Goal: Communication & Community: Answer question/provide support

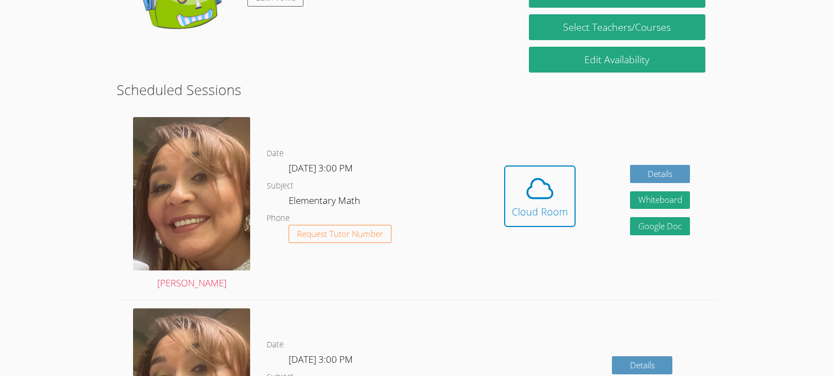
scroll to position [218, 0]
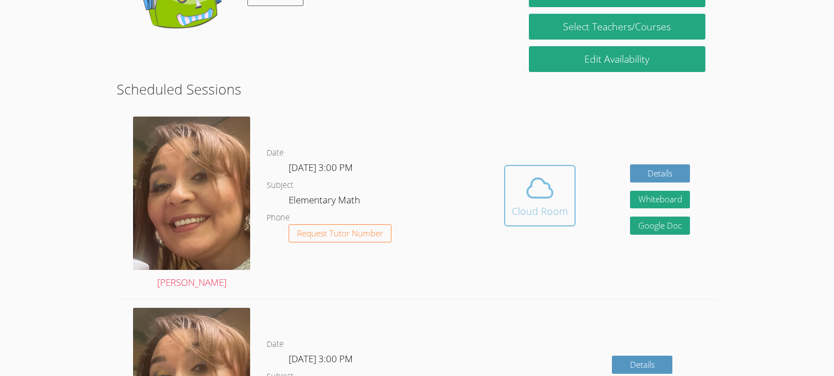
click at [573, 205] on button "Cloud Room" at bounding box center [540, 196] width 72 height 62
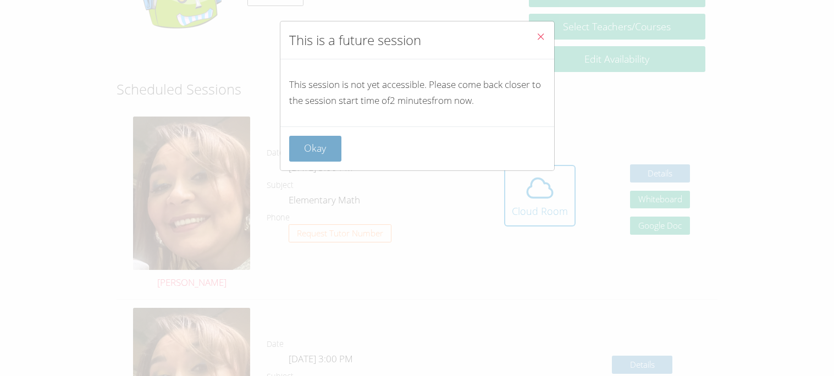
click at [312, 143] on button "Okay" at bounding box center [315, 149] width 53 height 26
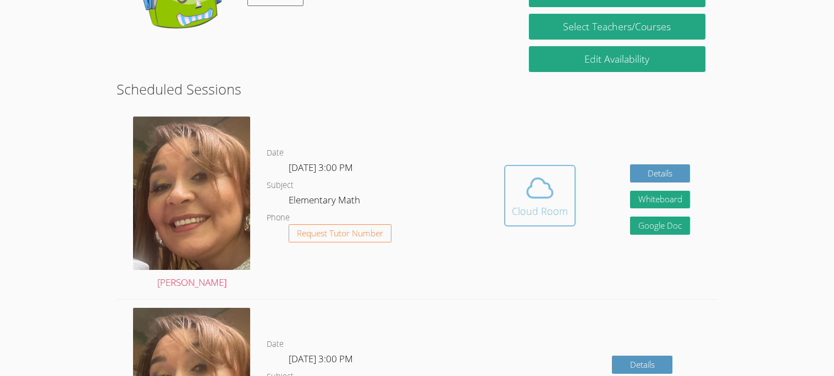
click at [558, 204] on div "Cloud Room" at bounding box center [540, 211] width 56 height 15
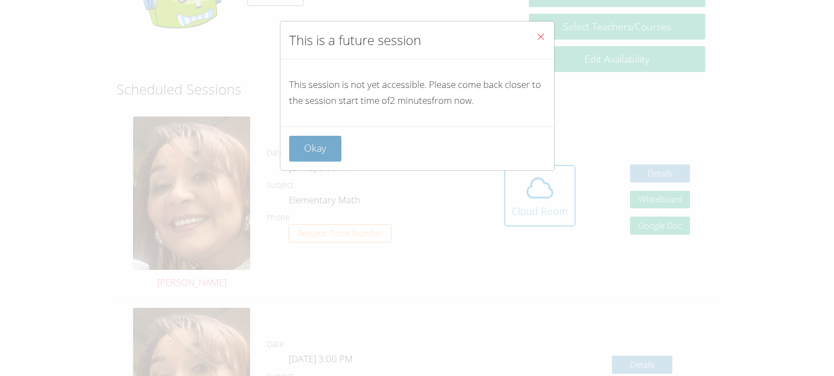
click at [310, 142] on button "Okay" at bounding box center [315, 149] width 53 height 26
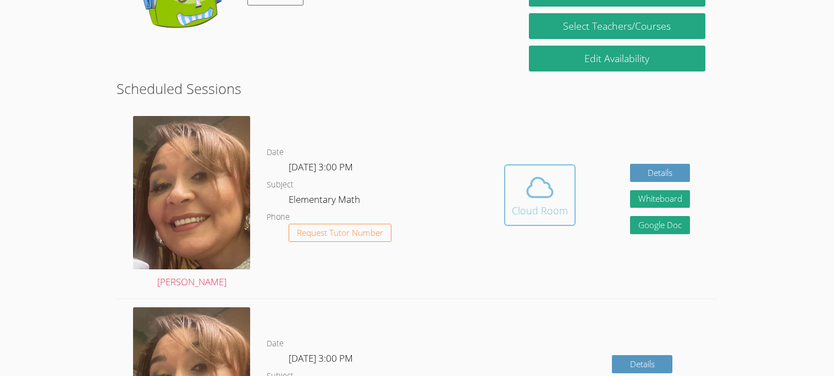
scroll to position [218, 0]
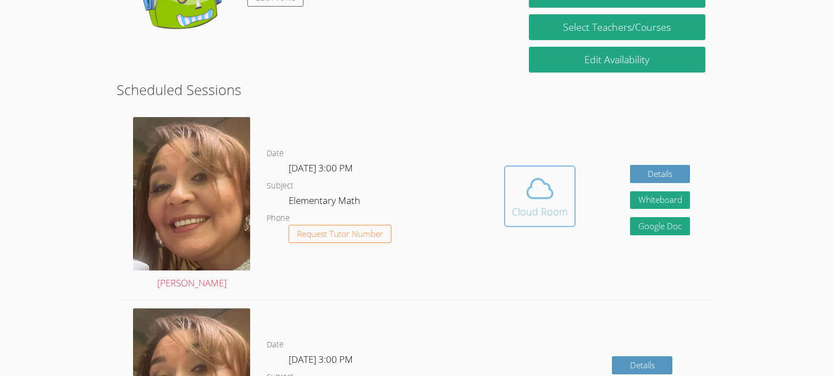
click at [530, 212] on div "Cloud Room" at bounding box center [540, 211] width 56 height 15
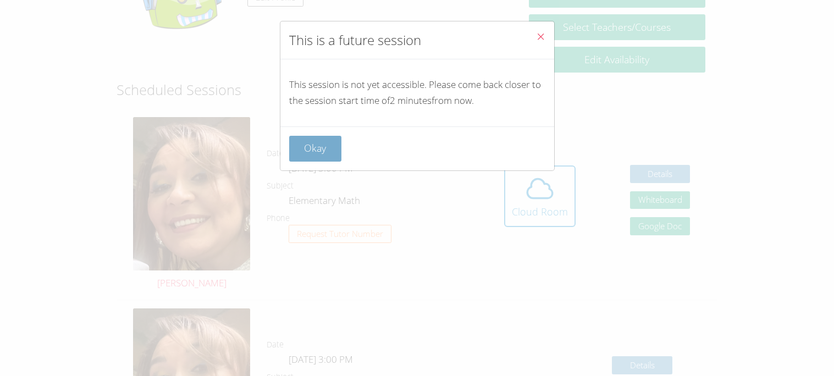
click at [334, 142] on button "Okay" at bounding box center [315, 149] width 53 height 26
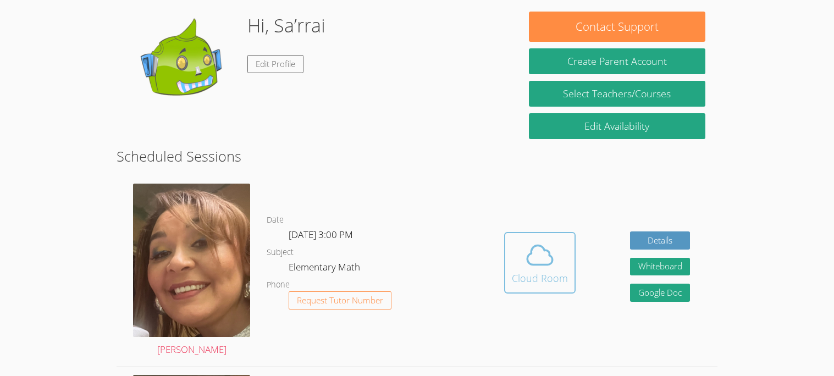
scroll to position [154, 0]
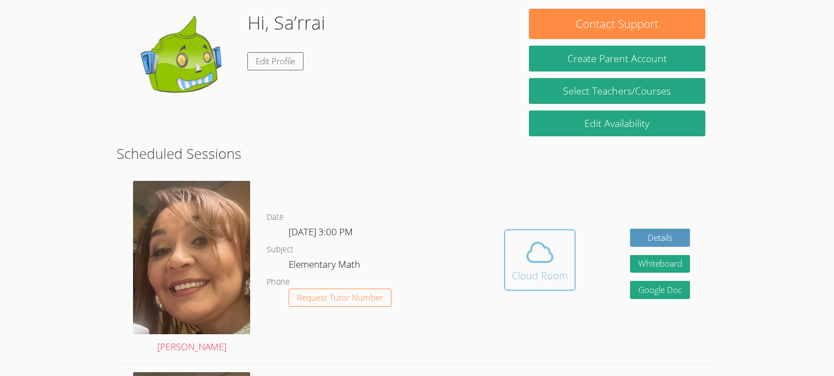
click at [546, 263] on icon at bounding box center [540, 252] width 31 height 31
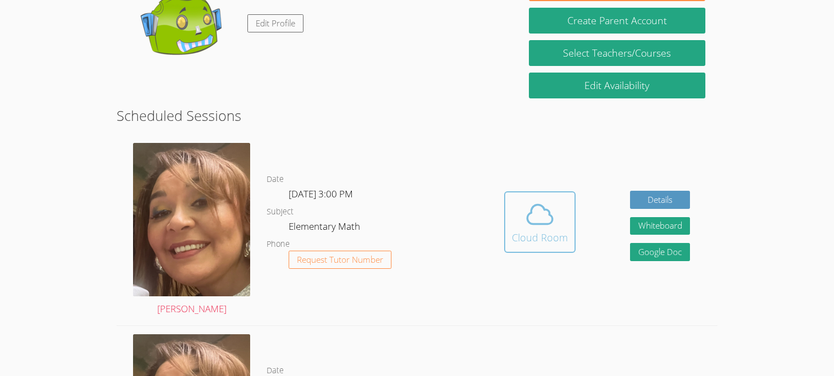
scroll to position [207, 0]
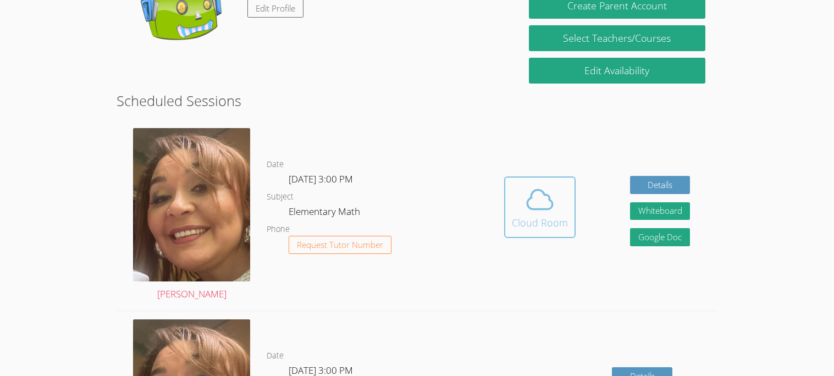
click at [532, 199] on icon at bounding box center [540, 199] width 31 height 31
click at [541, 203] on icon at bounding box center [540, 199] width 31 height 31
click at [543, 192] on icon at bounding box center [539, 199] width 25 height 19
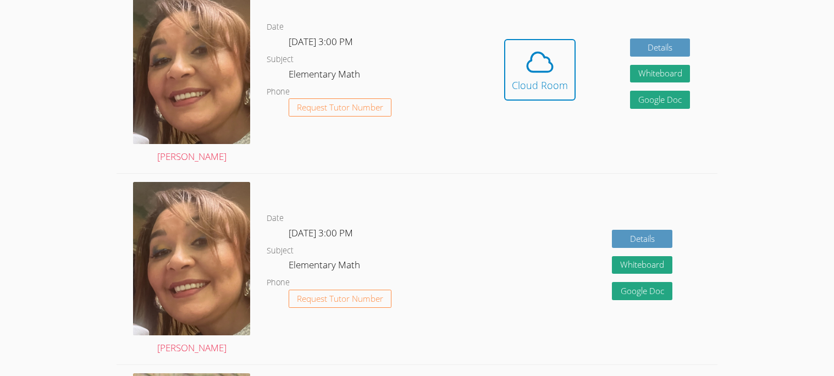
scroll to position [338, 0]
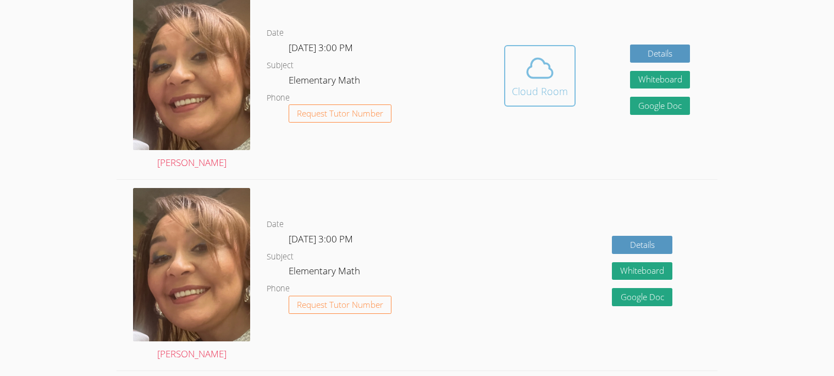
click at [543, 84] on div "Cloud Room" at bounding box center [540, 91] width 56 height 15
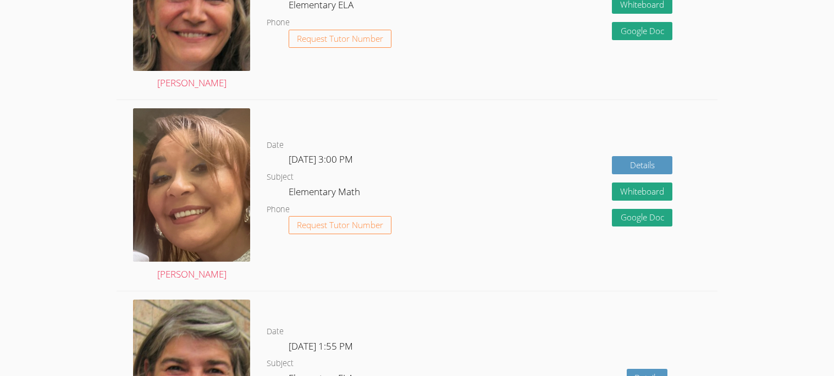
scroll to position [1165, 0]
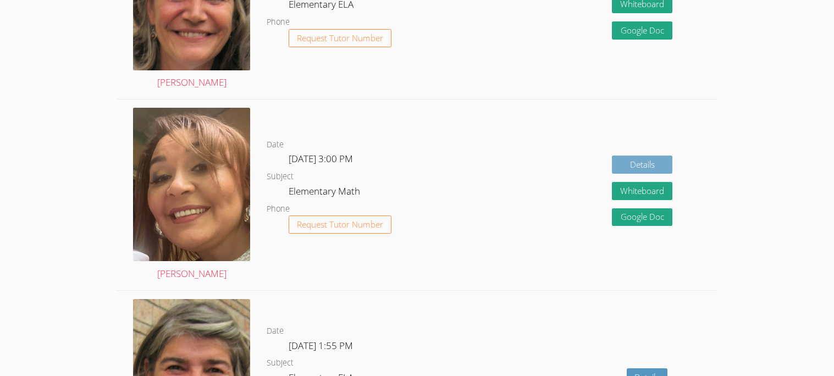
click at [649, 165] on link "Details" at bounding box center [642, 165] width 61 height 18
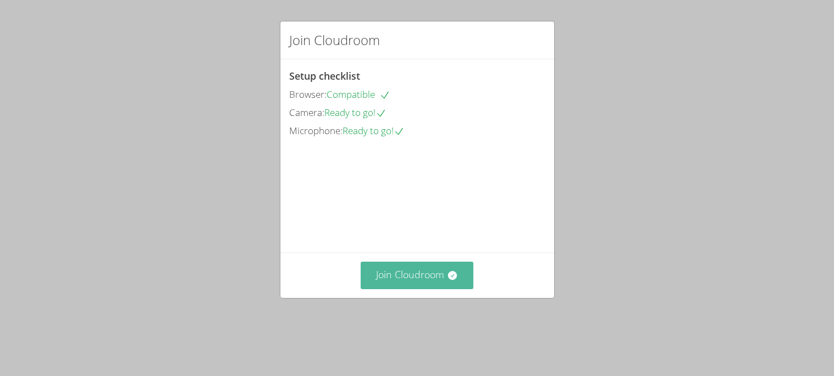
click at [461, 289] on button "Join Cloudroom" at bounding box center [417, 275] width 113 height 27
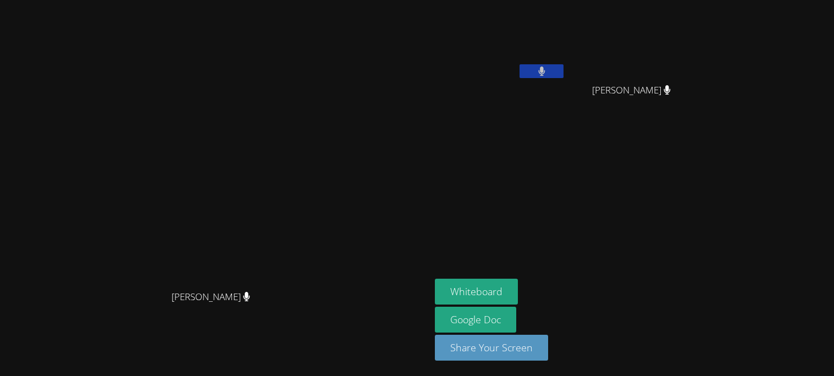
click at [701, 312] on div "Whiteboard Google Doc Share Your Screen" at bounding box center [568, 324] width 266 height 91
click at [564, 78] on button at bounding box center [542, 71] width 44 height 14
click at [548, 70] on icon at bounding box center [542, 71] width 12 height 9
click at [701, 56] on video at bounding box center [635, 41] width 131 height 74
click at [671, 91] on icon at bounding box center [667, 89] width 7 height 9
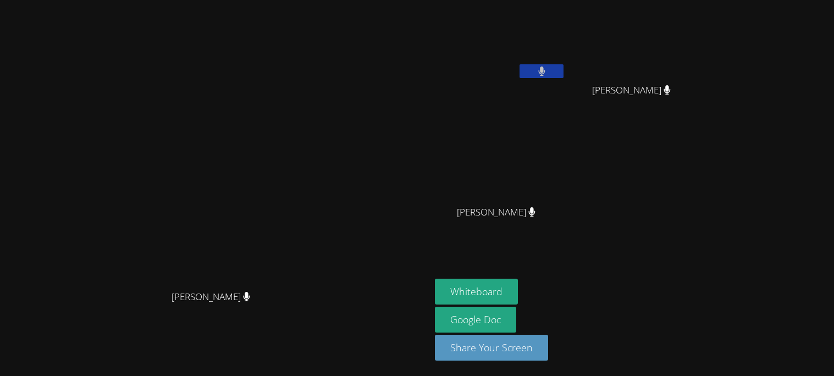
click at [671, 91] on icon at bounding box center [667, 89] width 7 height 9
click at [701, 100] on div "[PERSON_NAME]" at bounding box center [635, 100] width 131 height 44
click at [701, 75] on video at bounding box center [635, 41] width 131 height 74
click at [546, 67] on icon at bounding box center [541, 71] width 7 height 9
click at [548, 73] on icon at bounding box center [542, 71] width 12 height 9
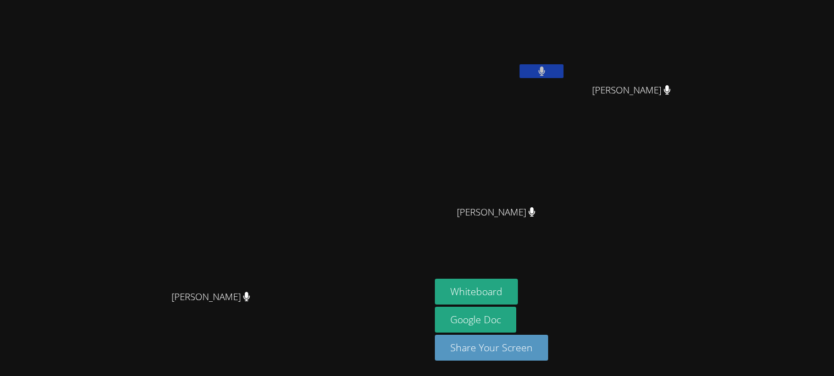
click at [566, 62] on video at bounding box center [500, 41] width 131 height 74
click at [545, 70] on icon at bounding box center [541, 71] width 7 height 9
click at [548, 73] on icon at bounding box center [542, 71] width 12 height 9
click at [196, 197] on video at bounding box center [215, 166] width 165 height 238
click at [228, 139] on video at bounding box center [215, 166] width 165 height 238
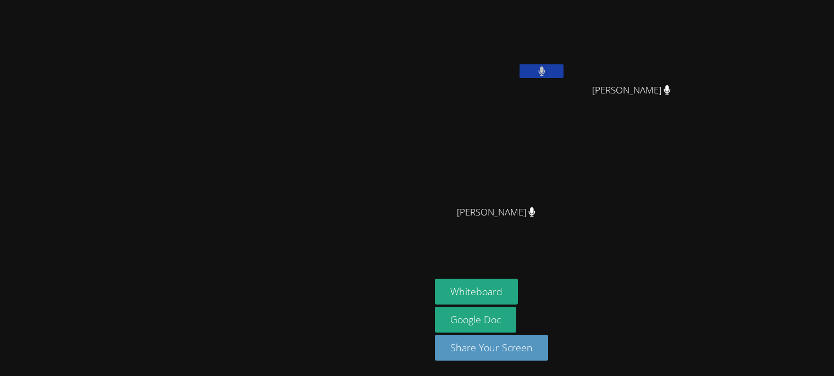
drag, startPoint x: 240, startPoint y: 133, endPoint x: 246, endPoint y: 137, distance: 7.0
click at [246, 137] on video at bounding box center [215, 166] width 165 height 238
drag, startPoint x: 370, startPoint y: 131, endPoint x: 381, endPoint y: 135, distance: 12.4
click at [298, 135] on video at bounding box center [215, 166] width 165 height 238
click at [298, 155] on video at bounding box center [215, 166] width 165 height 238
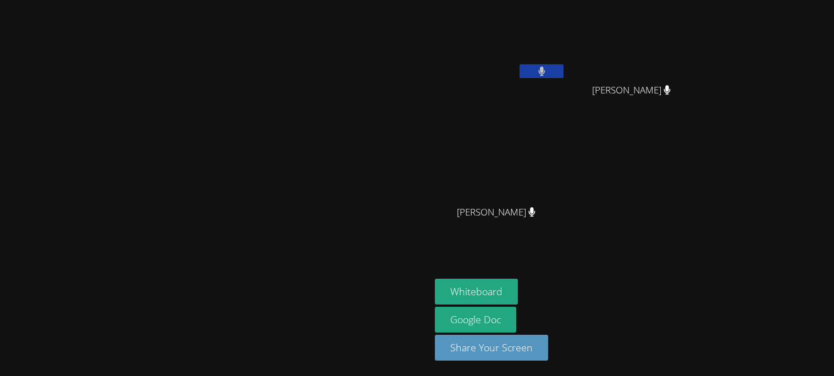
click at [298, 176] on video at bounding box center [215, 166] width 165 height 238
click at [298, 172] on video at bounding box center [215, 166] width 165 height 238
click at [235, 131] on video at bounding box center [215, 166] width 165 height 238
click at [257, 58] on video at bounding box center [215, 166] width 165 height 238
click at [248, 147] on video at bounding box center [215, 166] width 165 height 238
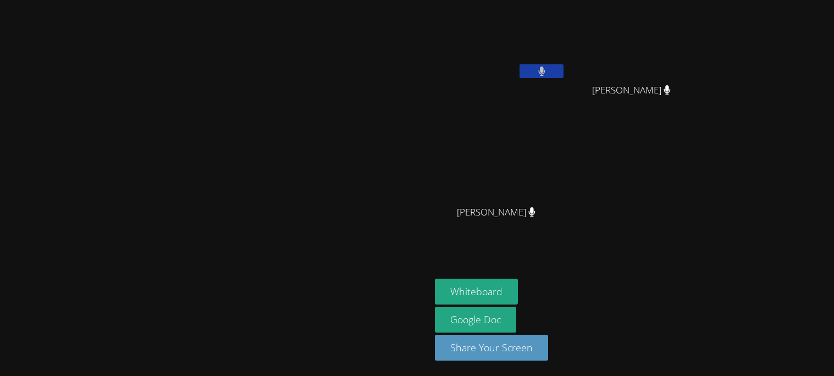
click at [164, 144] on video at bounding box center [215, 166] width 165 height 238
click at [671, 96] on span "[PERSON_NAME]" at bounding box center [631, 91] width 79 height 16
click at [566, 162] on video at bounding box center [500, 164] width 131 height 74
click at [566, 173] on video at bounding box center [500, 164] width 131 height 74
click at [298, 285] on video at bounding box center [215, 166] width 165 height 238
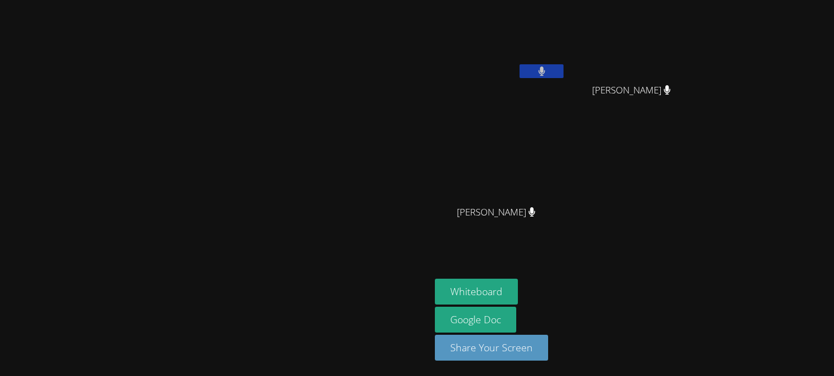
click at [298, 285] on video at bounding box center [215, 166] width 165 height 238
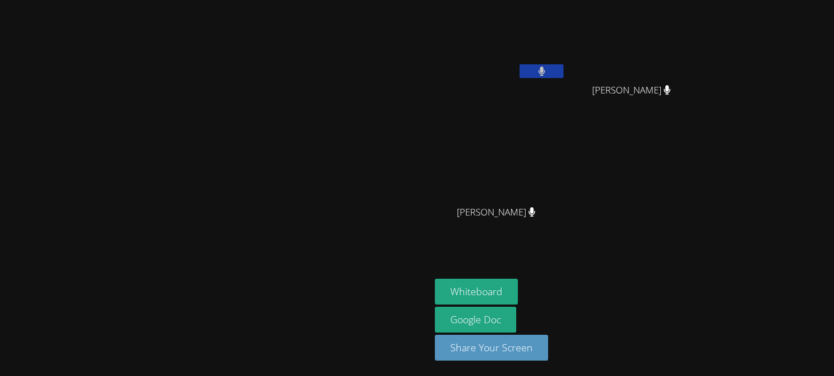
click at [298, 285] on video at bounding box center [215, 166] width 165 height 238
click at [193, 150] on video at bounding box center [215, 166] width 165 height 238
click at [298, 78] on video at bounding box center [215, 166] width 165 height 238
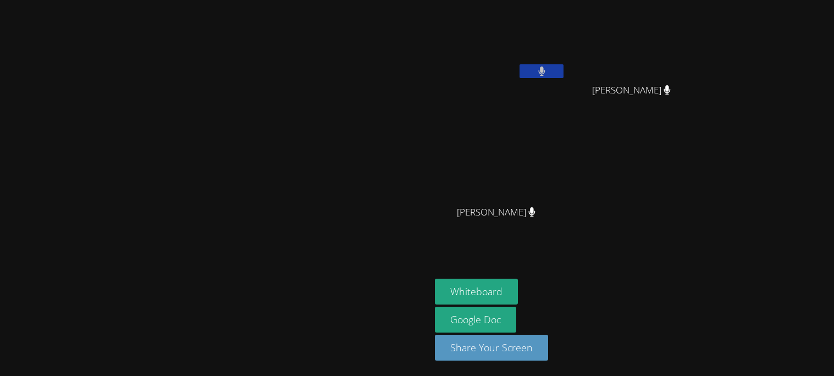
drag, startPoint x: 417, startPoint y: 94, endPoint x: 397, endPoint y: 194, distance: 102.2
click at [298, 194] on video at bounding box center [215, 166] width 165 height 238
click at [298, 199] on video at bounding box center [215, 166] width 165 height 238
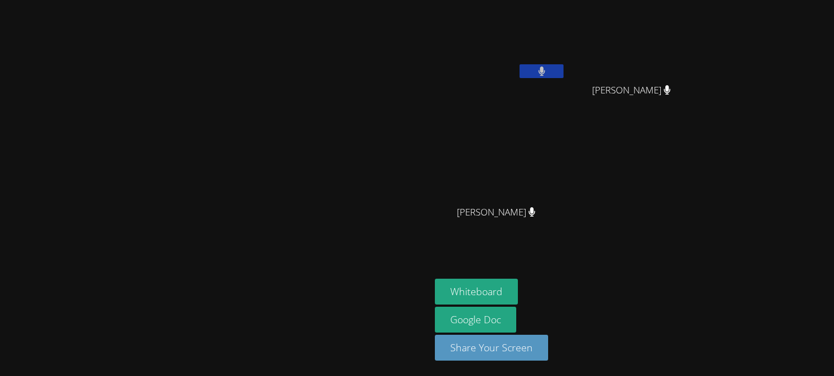
click at [298, 199] on video at bounding box center [215, 166] width 165 height 238
click at [282, 235] on video at bounding box center [215, 166] width 165 height 238
click at [298, 285] on video at bounding box center [215, 166] width 165 height 238
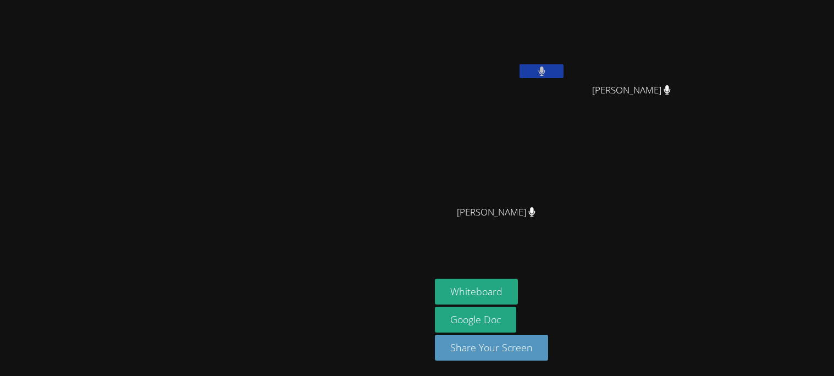
click at [298, 285] on video at bounding box center [215, 166] width 165 height 238
drag, startPoint x: 435, startPoint y: 303, endPoint x: 409, endPoint y: 306, distance: 26.1
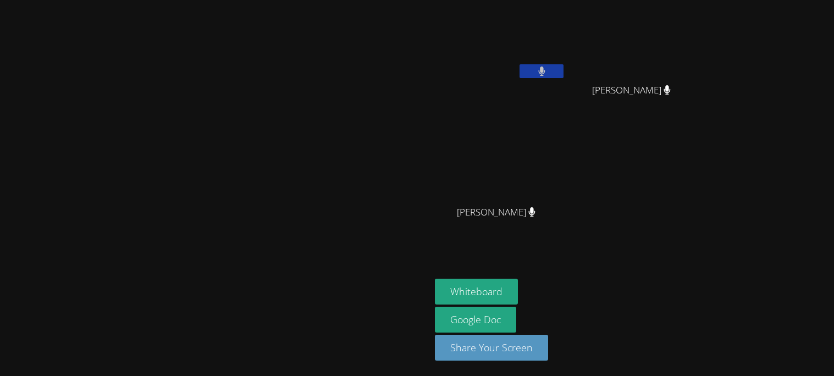
click at [298, 285] on video at bounding box center [215, 166] width 165 height 238
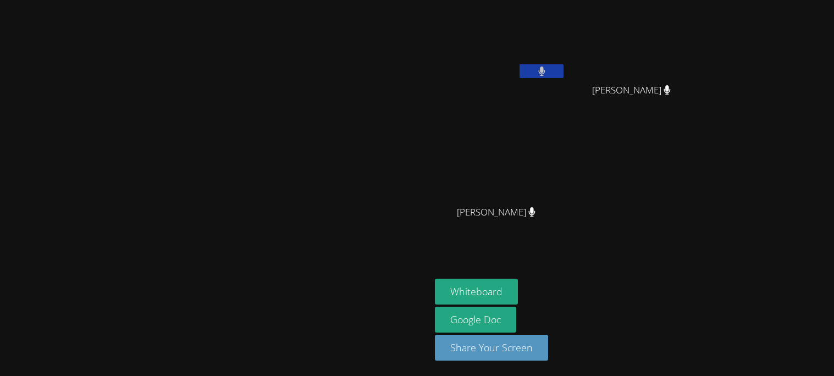
click at [298, 285] on video at bounding box center [215, 166] width 165 height 238
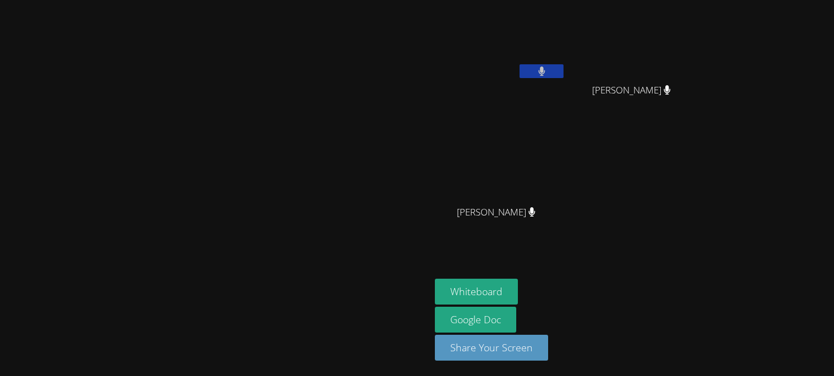
click at [298, 285] on video at bounding box center [215, 166] width 165 height 238
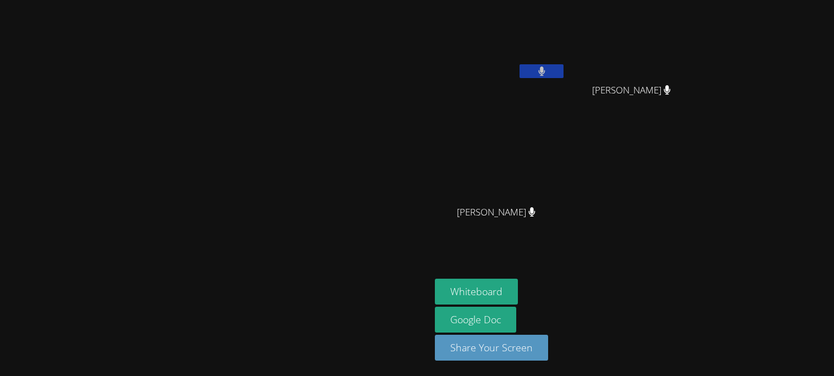
click at [298, 285] on video at bounding box center [215, 166] width 165 height 238
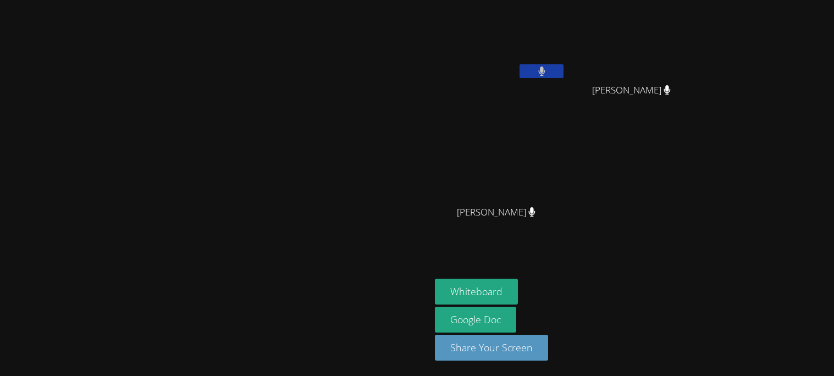
click at [298, 285] on video at bounding box center [215, 166] width 165 height 238
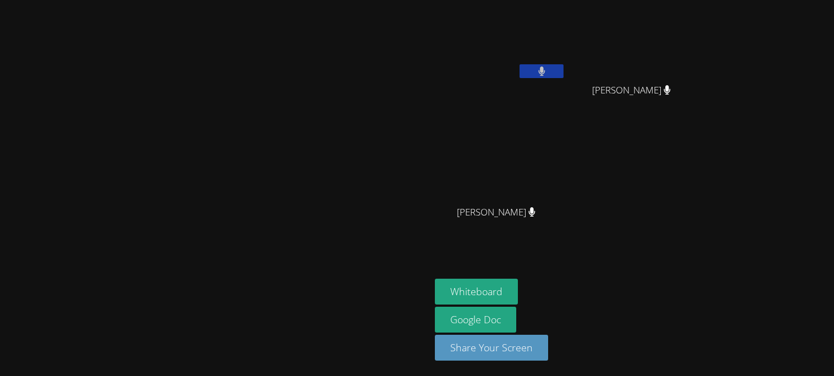
click at [298, 285] on video at bounding box center [215, 166] width 165 height 238
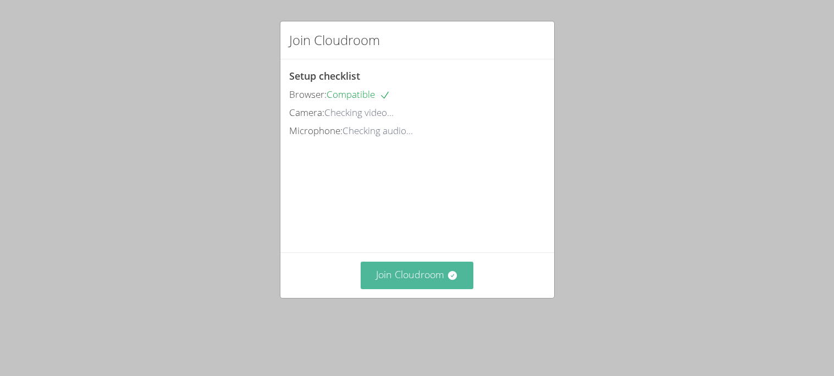
click at [443, 289] on button "Join Cloudroom" at bounding box center [417, 275] width 113 height 27
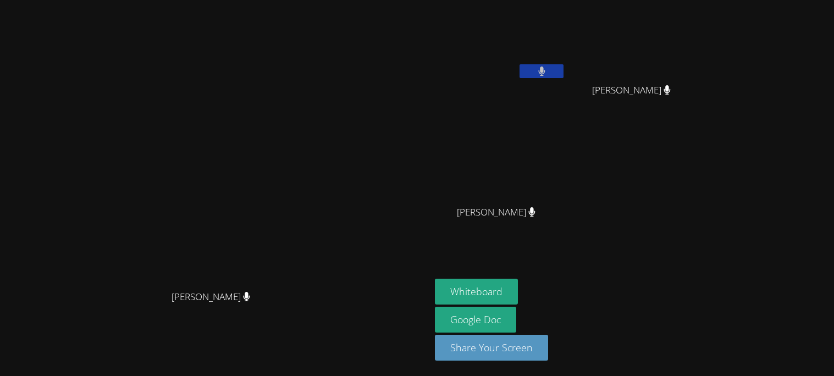
click at [546, 75] on icon at bounding box center [541, 71] width 7 height 9
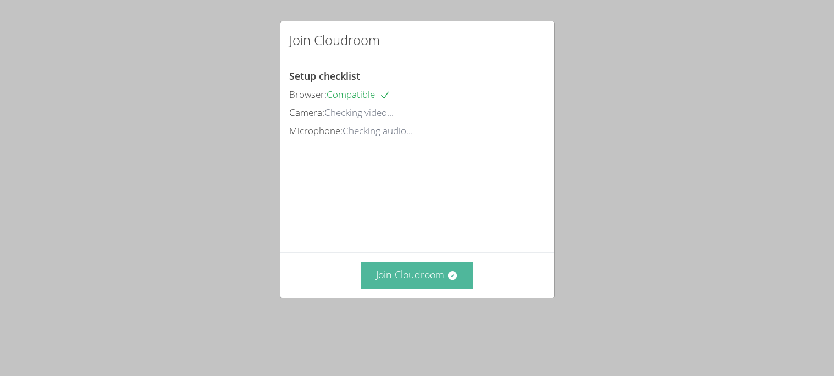
click at [437, 289] on button "Join Cloudroom" at bounding box center [417, 275] width 113 height 27
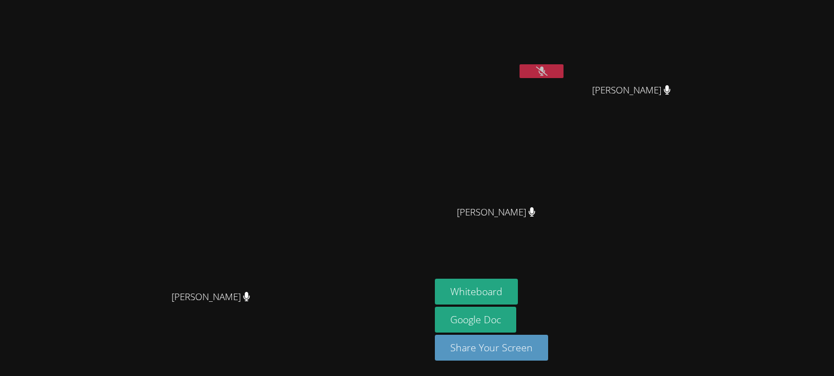
click at [566, 59] on video at bounding box center [500, 41] width 131 height 74
click at [548, 71] on icon at bounding box center [542, 71] width 12 height 9
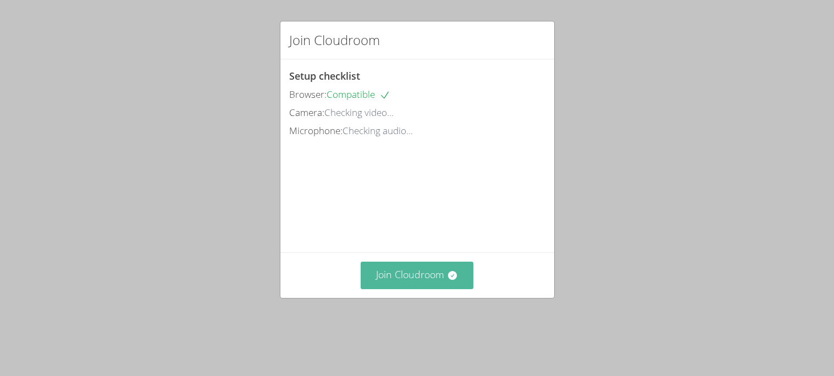
click at [437, 284] on button "Join Cloudroom" at bounding box center [417, 275] width 113 height 27
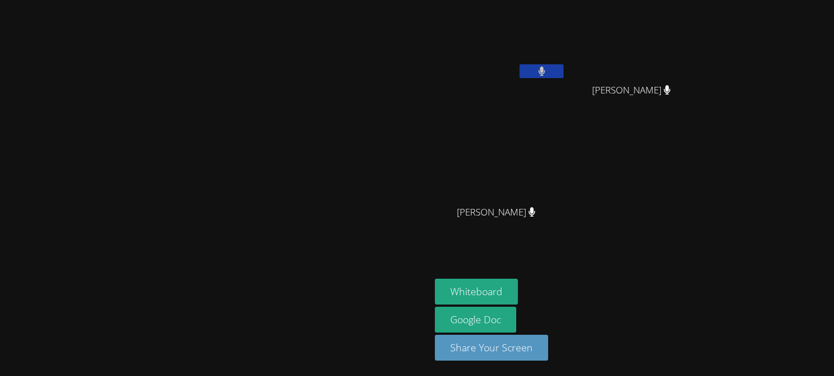
click at [211, 58] on video at bounding box center [215, 166] width 165 height 238
click at [211, 125] on video at bounding box center [215, 166] width 165 height 238
click at [201, 164] on video at bounding box center [215, 166] width 165 height 238
click at [206, 206] on video at bounding box center [215, 166] width 165 height 238
click at [202, 253] on video at bounding box center [215, 166] width 165 height 238
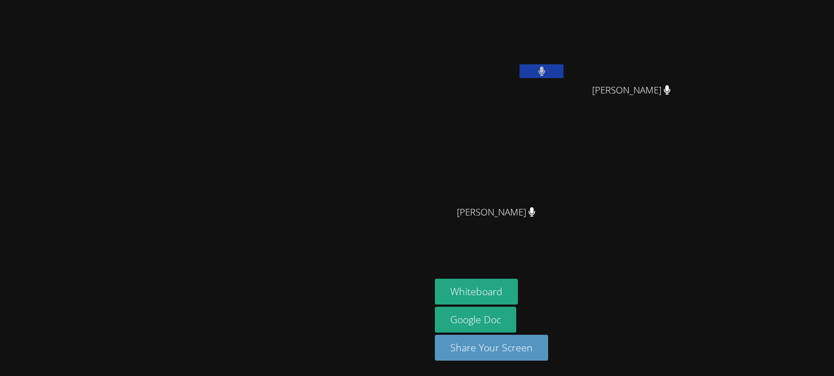
click at [264, 257] on video at bounding box center [215, 166] width 165 height 238
click at [272, 212] on video at bounding box center [215, 166] width 165 height 238
click at [271, 153] on video at bounding box center [215, 166] width 165 height 238
click at [269, 122] on video at bounding box center [215, 166] width 165 height 238
click at [264, 69] on video at bounding box center [215, 166] width 165 height 238
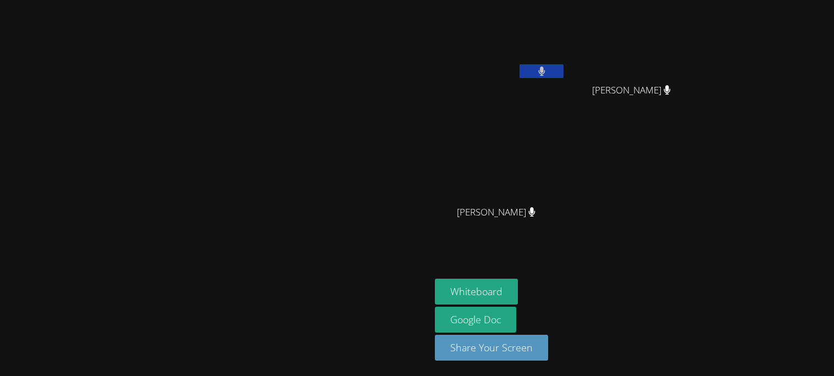
click at [298, 68] on video at bounding box center [215, 166] width 165 height 238
click at [298, 125] on video at bounding box center [215, 166] width 165 height 238
click at [298, 164] on video at bounding box center [215, 166] width 165 height 238
click at [298, 193] on video at bounding box center [215, 166] width 165 height 238
click at [298, 244] on video at bounding box center [215, 166] width 165 height 238
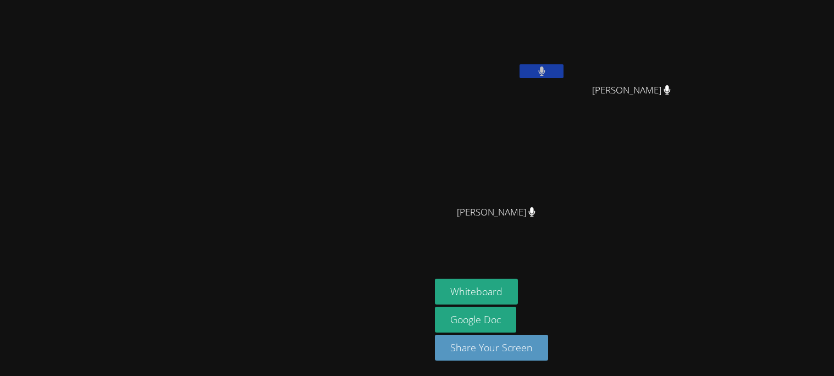
click at [298, 56] on video at bounding box center [215, 166] width 165 height 238
click at [298, 105] on video at bounding box center [215, 166] width 165 height 238
click at [298, 162] on video at bounding box center [215, 166] width 165 height 238
click at [298, 208] on video at bounding box center [215, 166] width 165 height 238
click at [298, 231] on video at bounding box center [215, 166] width 165 height 238
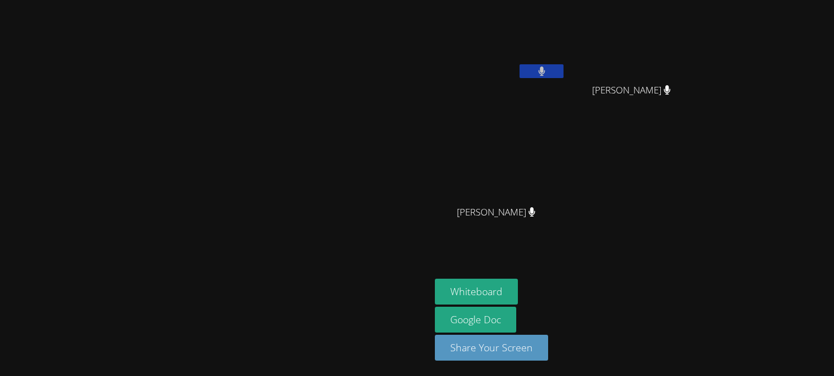
click at [207, 178] on video at bounding box center [215, 166] width 165 height 238
click at [298, 47] on video at bounding box center [215, 166] width 165 height 238
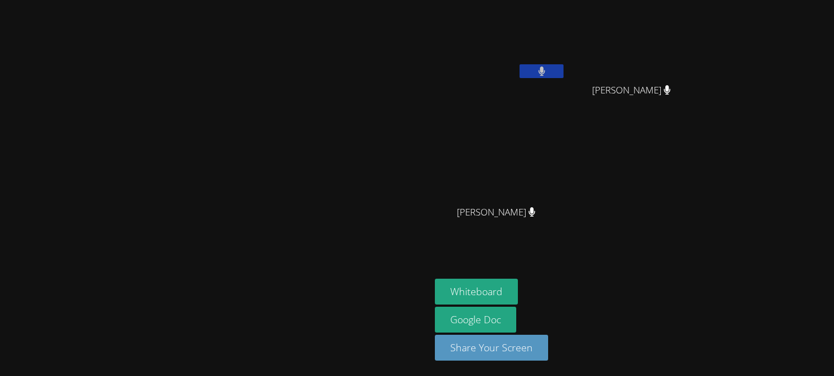
click at [298, 47] on video at bounding box center [215, 166] width 165 height 238
click at [671, 89] on span "[PERSON_NAME]" at bounding box center [631, 91] width 79 height 16
click at [566, 76] on video at bounding box center [500, 41] width 131 height 74
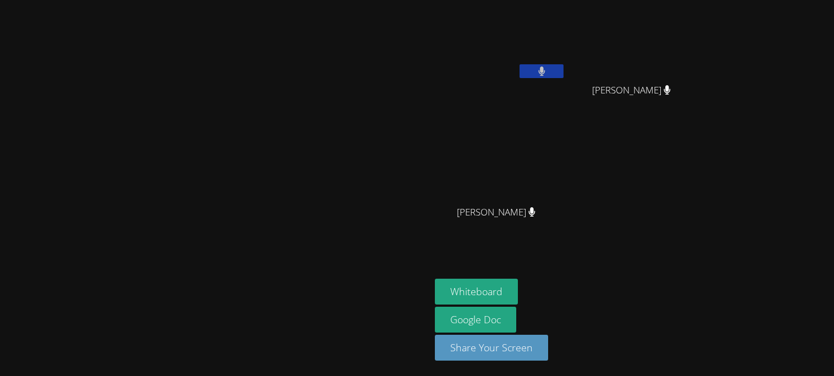
click at [564, 78] on div at bounding box center [542, 72] width 44 height 17
click at [566, 80] on div "Sa’[PERSON_NAME]" at bounding box center [500, 43] width 131 height 79
click at [546, 75] on icon at bounding box center [541, 71] width 7 height 9
click at [564, 67] on button at bounding box center [542, 71] width 44 height 14
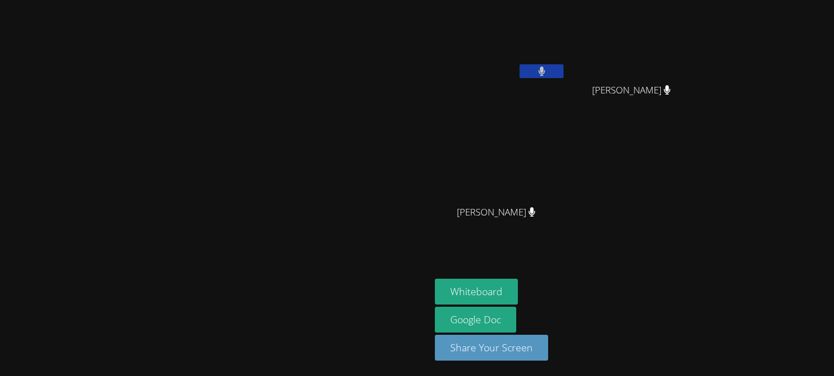
click at [564, 67] on button at bounding box center [542, 71] width 44 height 14
click at [566, 62] on video at bounding box center [500, 41] width 131 height 74
click at [548, 73] on icon at bounding box center [542, 71] width 12 height 9
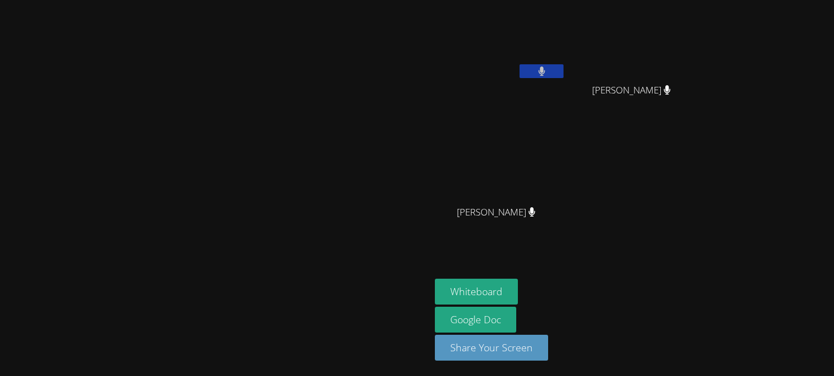
click at [298, 47] on video at bounding box center [215, 166] width 165 height 238
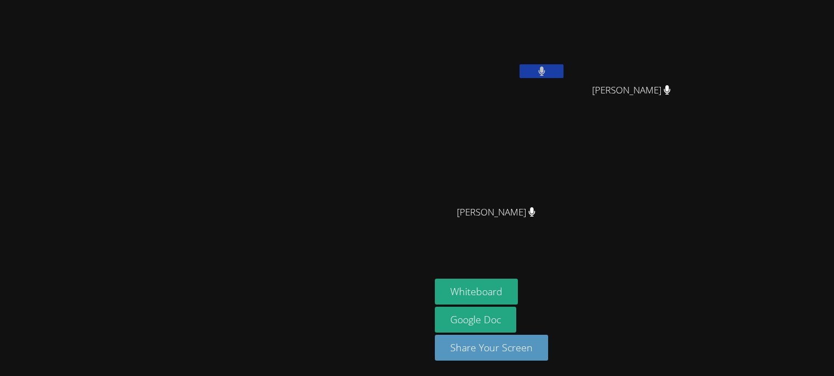
drag, startPoint x: 259, startPoint y: 268, endPoint x: 254, endPoint y: 250, distance: 18.8
click at [254, 250] on video at bounding box center [215, 166] width 165 height 238
click at [298, 157] on video at bounding box center [215, 166] width 165 height 238
click at [298, 229] on video at bounding box center [215, 166] width 165 height 238
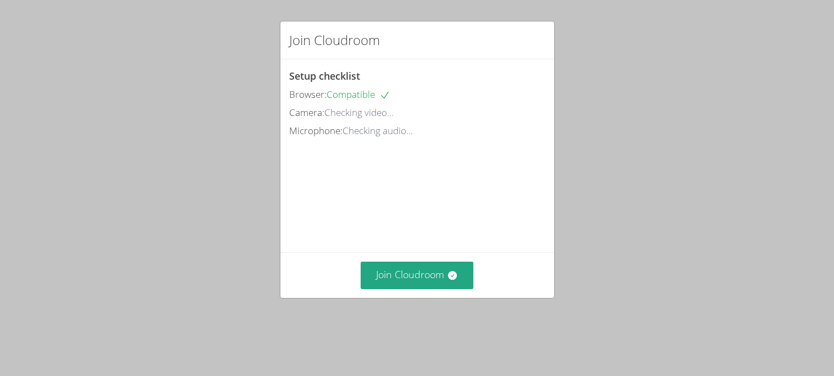
click at [454, 277] on div "Join Cloudroom" at bounding box center [418, 274] width 274 height 45
click at [461, 289] on button "Join Cloudroom" at bounding box center [417, 275] width 113 height 27
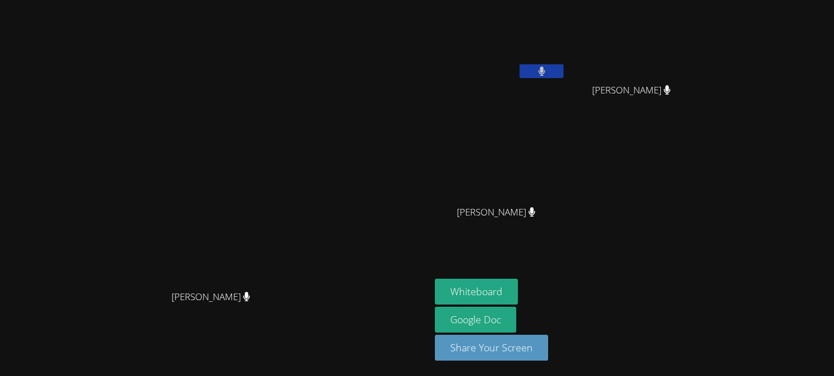
click at [566, 238] on div "[PERSON_NAME]" at bounding box center [500, 222] width 131 height 44
click at [536, 216] on span "[PERSON_NAME]" at bounding box center [496, 213] width 79 height 16
click at [566, 196] on video at bounding box center [500, 164] width 131 height 74
click at [566, 199] on video at bounding box center [500, 164] width 131 height 74
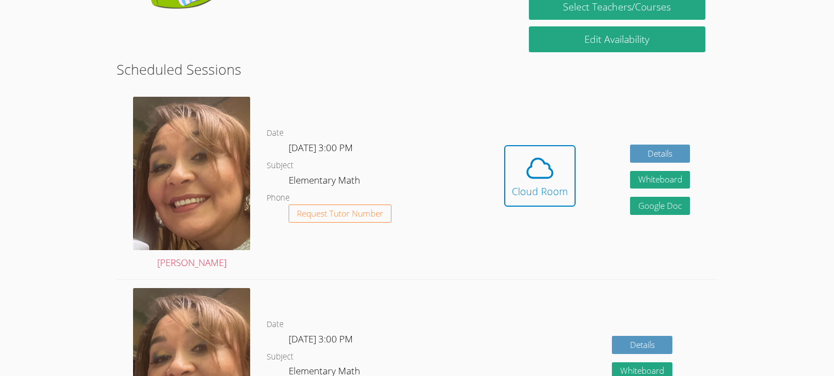
scroll to position [238, 0]
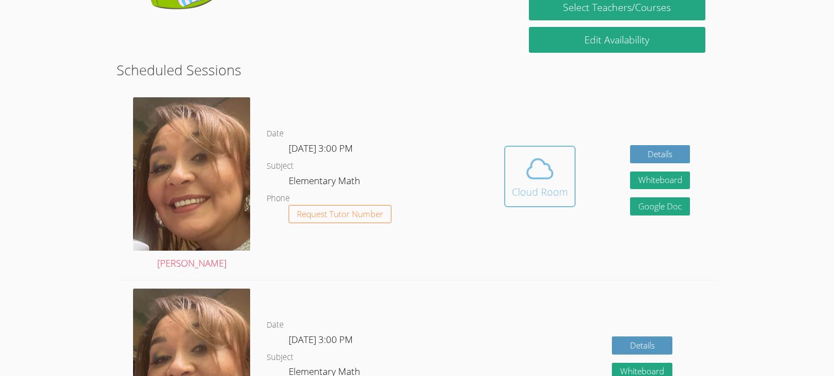
click at [529, 172] on icon at bounding box center [540, 168] width 31 height 31
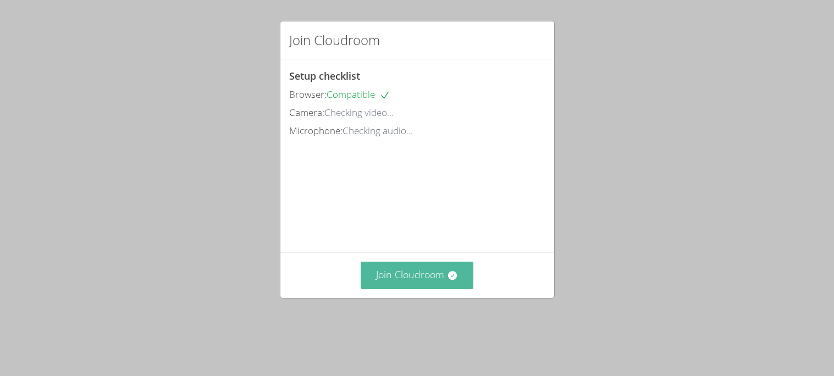
click at [389, 289] on button "Join Cloudroom" at bounding box center [417, 275] width 113 height 27
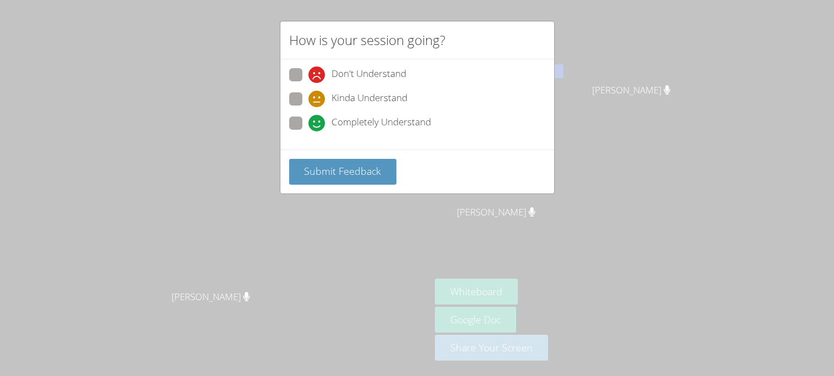
click at [309, 131] on span at bounding box center [309, 131] width 0 height 0
click at [309, 122] on input "Completely Understand" at bounding box center [313, 121] width 9 height 9
radio input "true"
click at [337, 174] on span "Submit Feedback" at bounding box center [342, 170] width 77 height 13
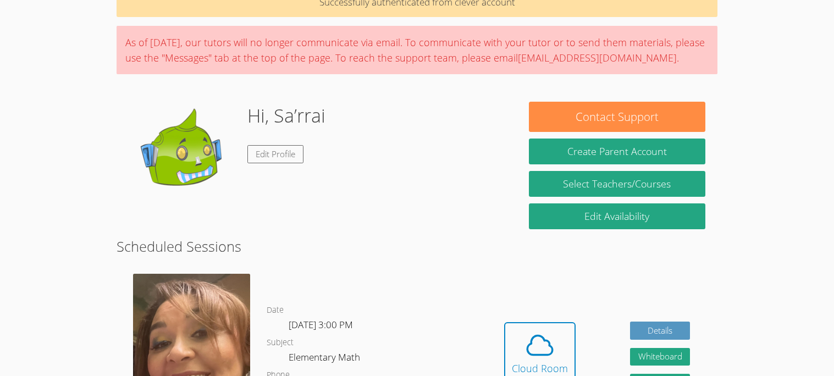
scroll to position [119, 0]
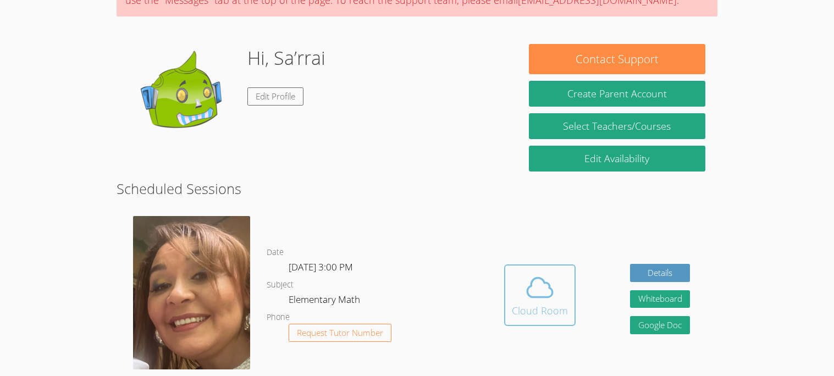
click at [548, 279] on icon at bounding box center [540, 287] width 31 height 31
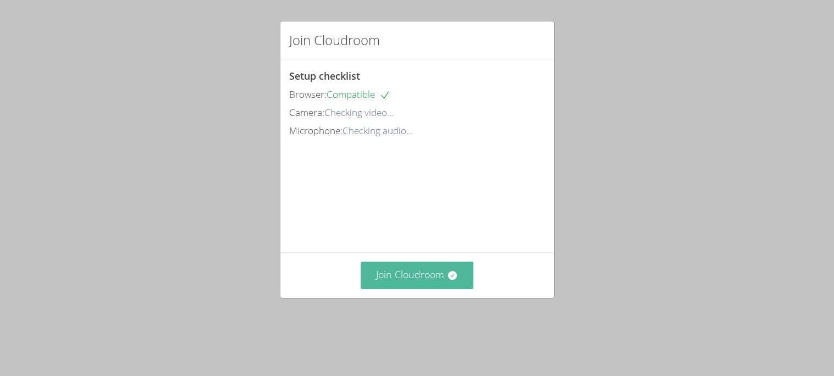
click at [426, 289] on button "Join Cloudroom" at bounding box center [417, 275] width 113 height 27
